Goal: Information Seeking & Learning: Learn about a topic

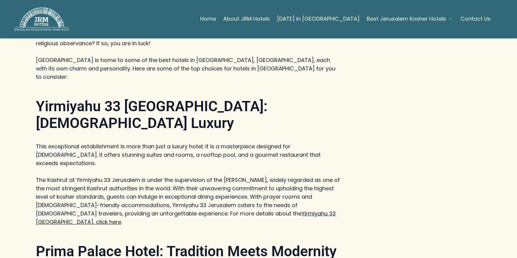
scroll to position [344, 0]
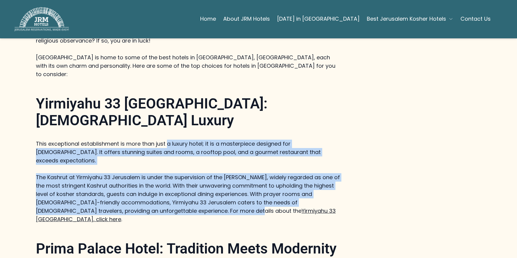
drag, startPoint x: 169, startPoint y: 98, endPoint x: 161, endPoint y: 159, distance: 60.9
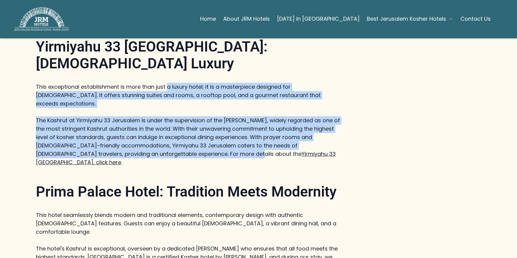
scroll to position [404, 0]
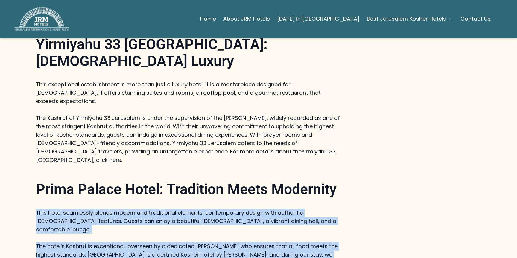
drag, startPoint x: 166, startPoint y: 145, endPoint x: 167, endPoint y: 206, distance: 61.1
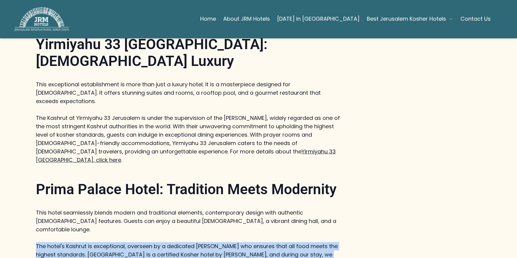
drag, startPoint x: 167, startPoint y: 206, endPoint x: 184, endPoint y: 168, distance: 41.1
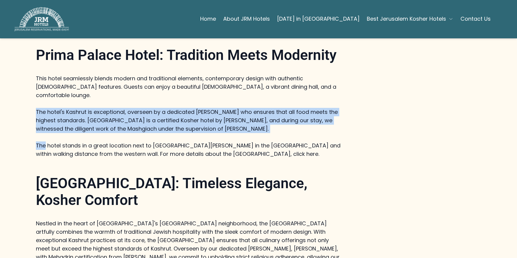
scroll to position [538, 0]
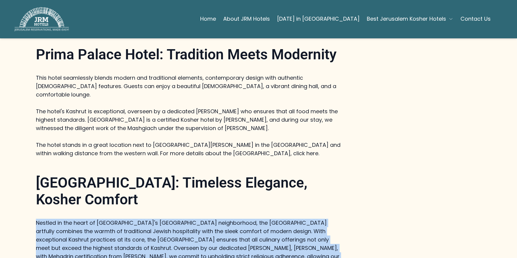
drag, startPoint x: 161, startPoint y: 151, endPoint x: 163, endPoint y: 214, distance: 63.2
click at [163, 214] on div "Top Choices for Kosher Hotels in [GEOGRAPHIC_DATA] Are you looking for the best…" at bounding box center [189, 158] width 307 height 783
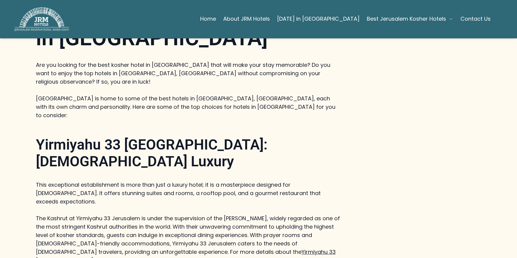
scroll to position [285, 0]
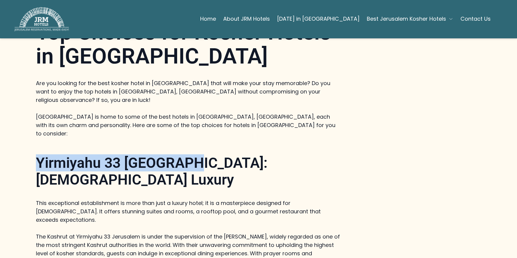
drag, startPoint x: 159, startPoint y: 138, endPoint x: 2, endPoint y: 135, distance: 157.5
copy strong "Yirmiyahu 33 [GEOGRAPHIC_DATA]"
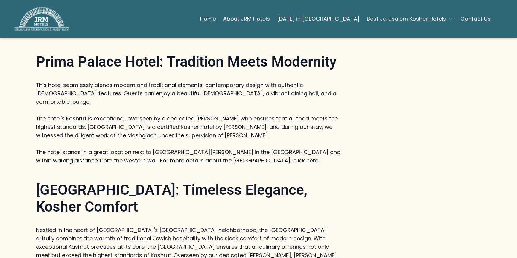
scroll to position [533, 0]
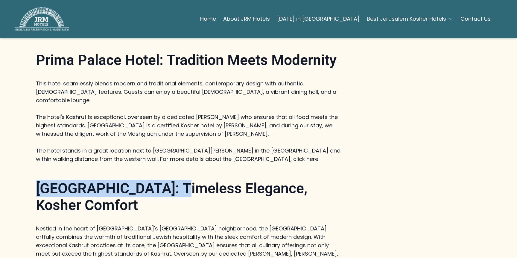
drag, startPoint x: 174, startPoint y: 121, endPoint x: 1, endPoint y: 114, distance: 173.5
click at [1, 114] on div "Top Choices for Kosher Hotels in [GEOGRAPHIC_DATA] Are you looking for the best…" at bounding box center [258, 164] width 517 height 831
copy strong "[GEOGRAPHIC_DATA]"
